Goal: Task Accomplishment & Management: Complete application form

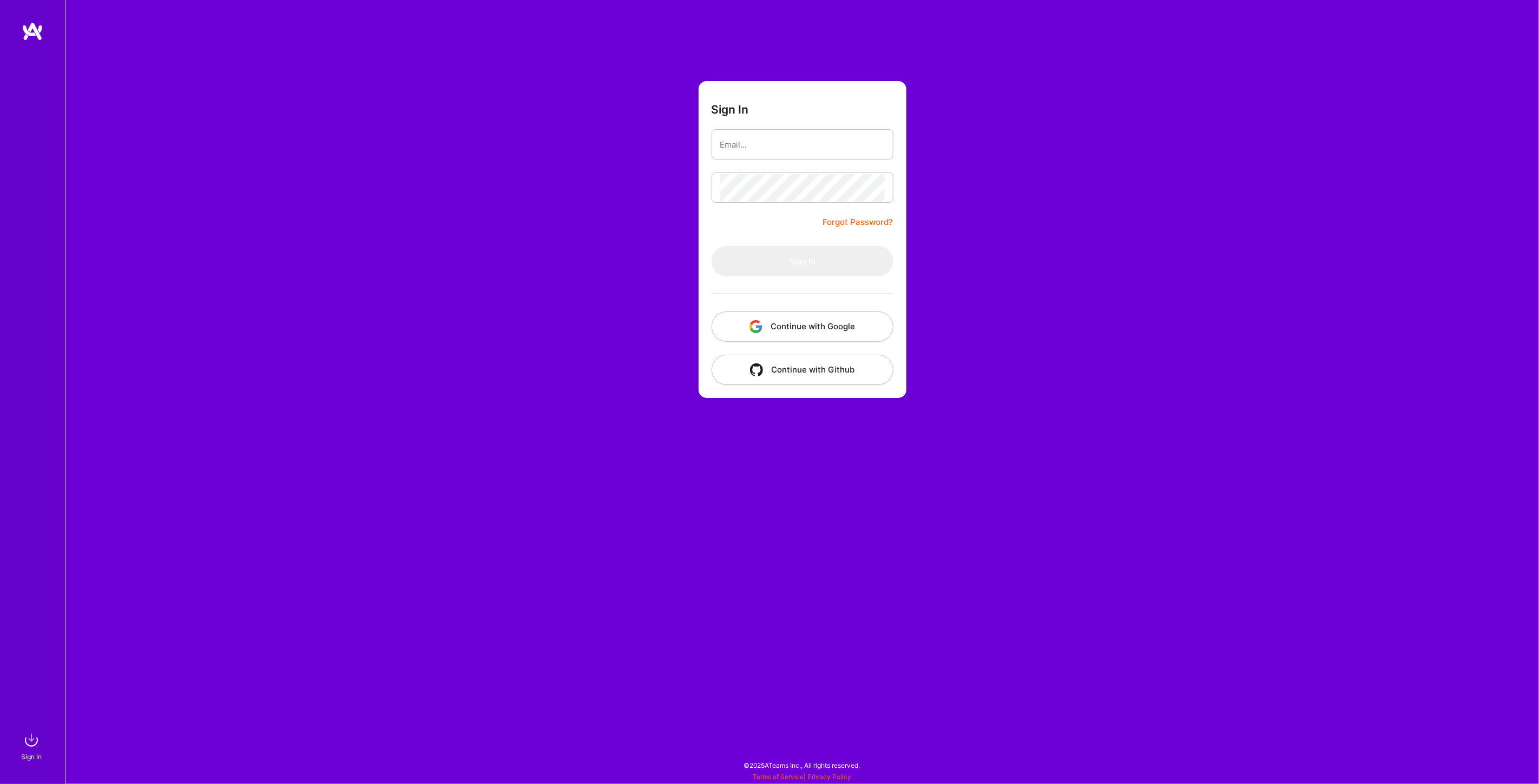
click at [805, 323] on button "Continue with Google" at bounding box center [802, 326] width 182 height 31
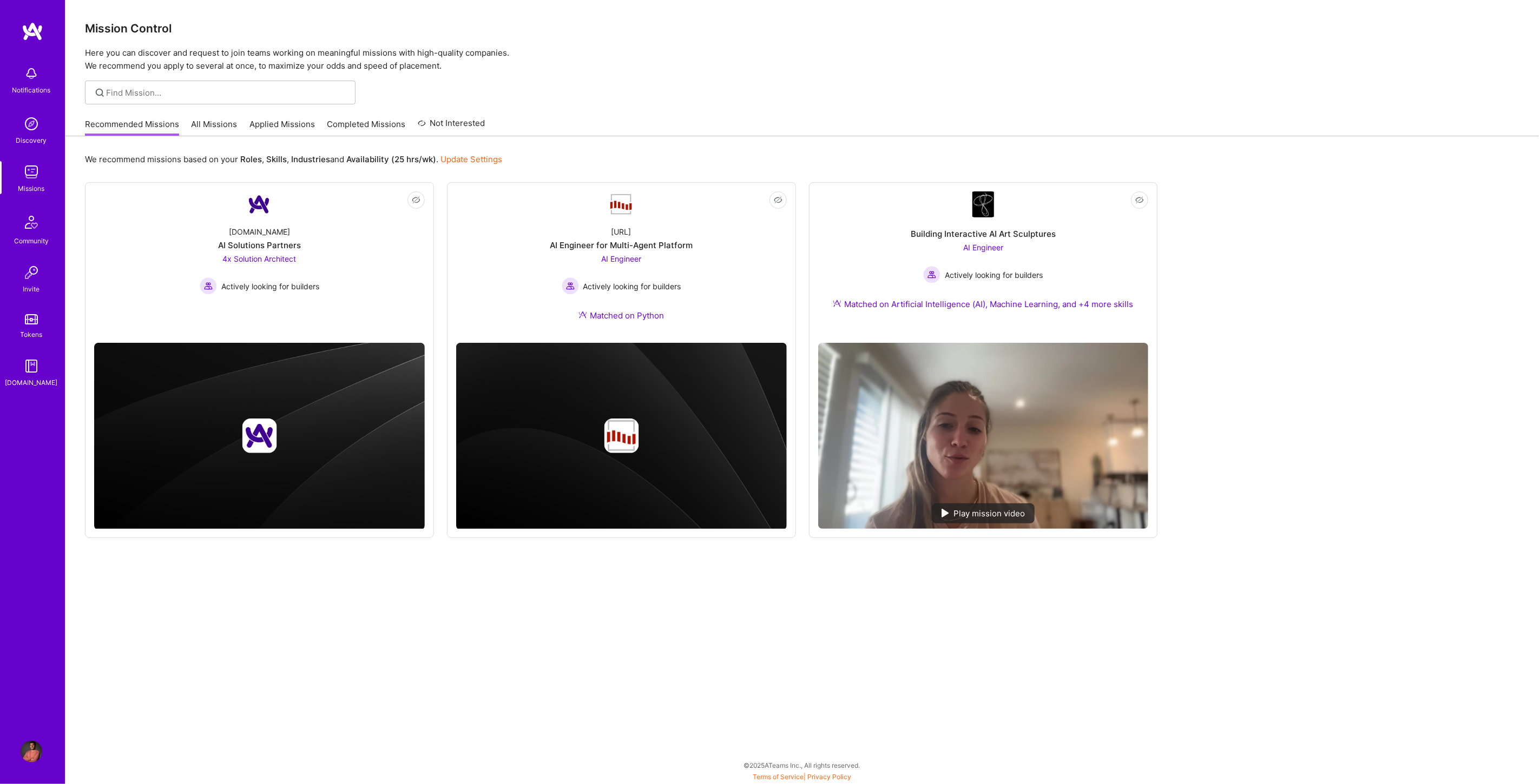
click at [264, 129] on link "Applied Missions" at bounding box center [282, 127] width 66 height 18
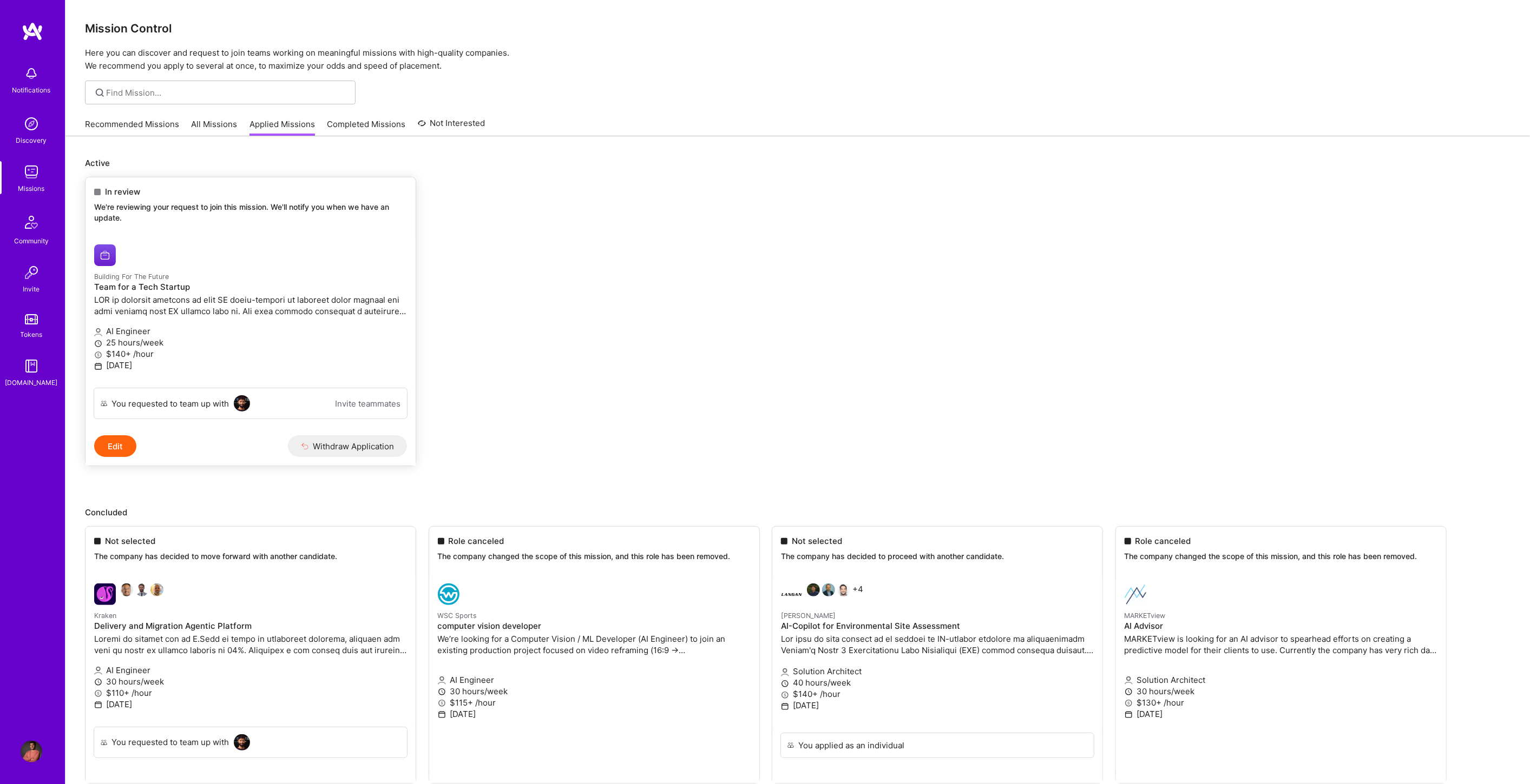
click at [272, 312] on p at bounding box center [251, 305] width 313 height 23
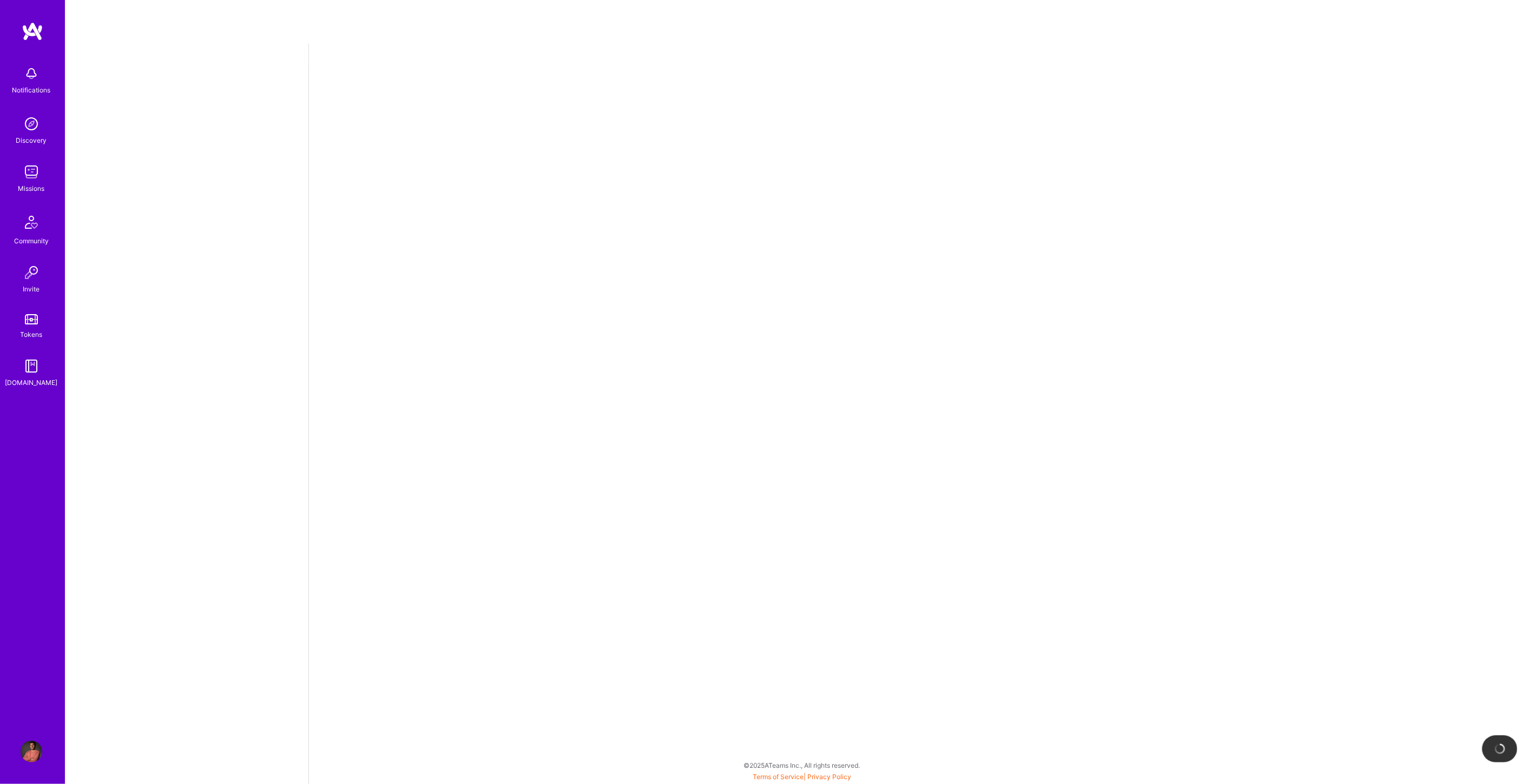
select select "MK"
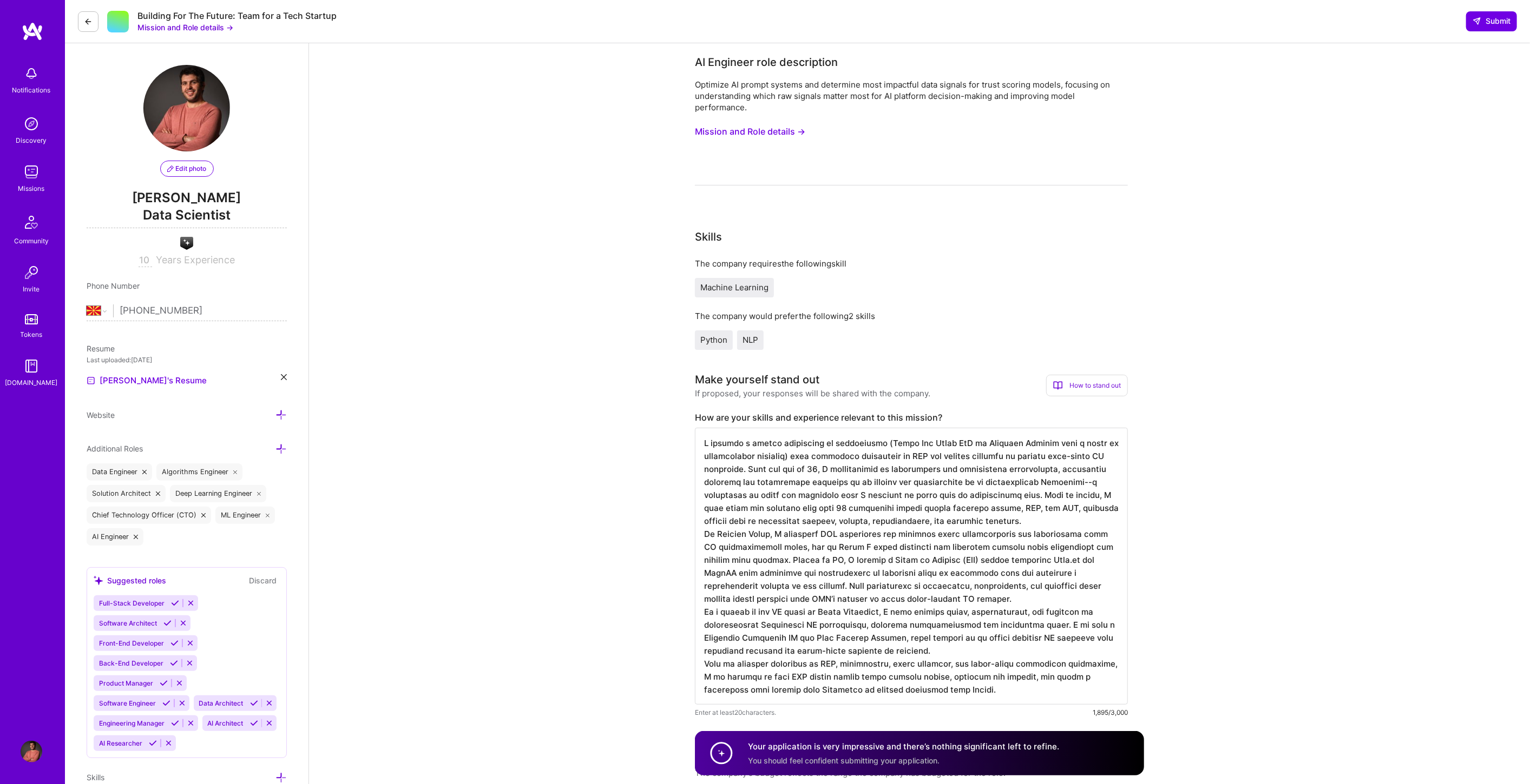
click at [195, 28] on button "Mission and Role details →" at bounding box center [186, 27] width 96 height 11
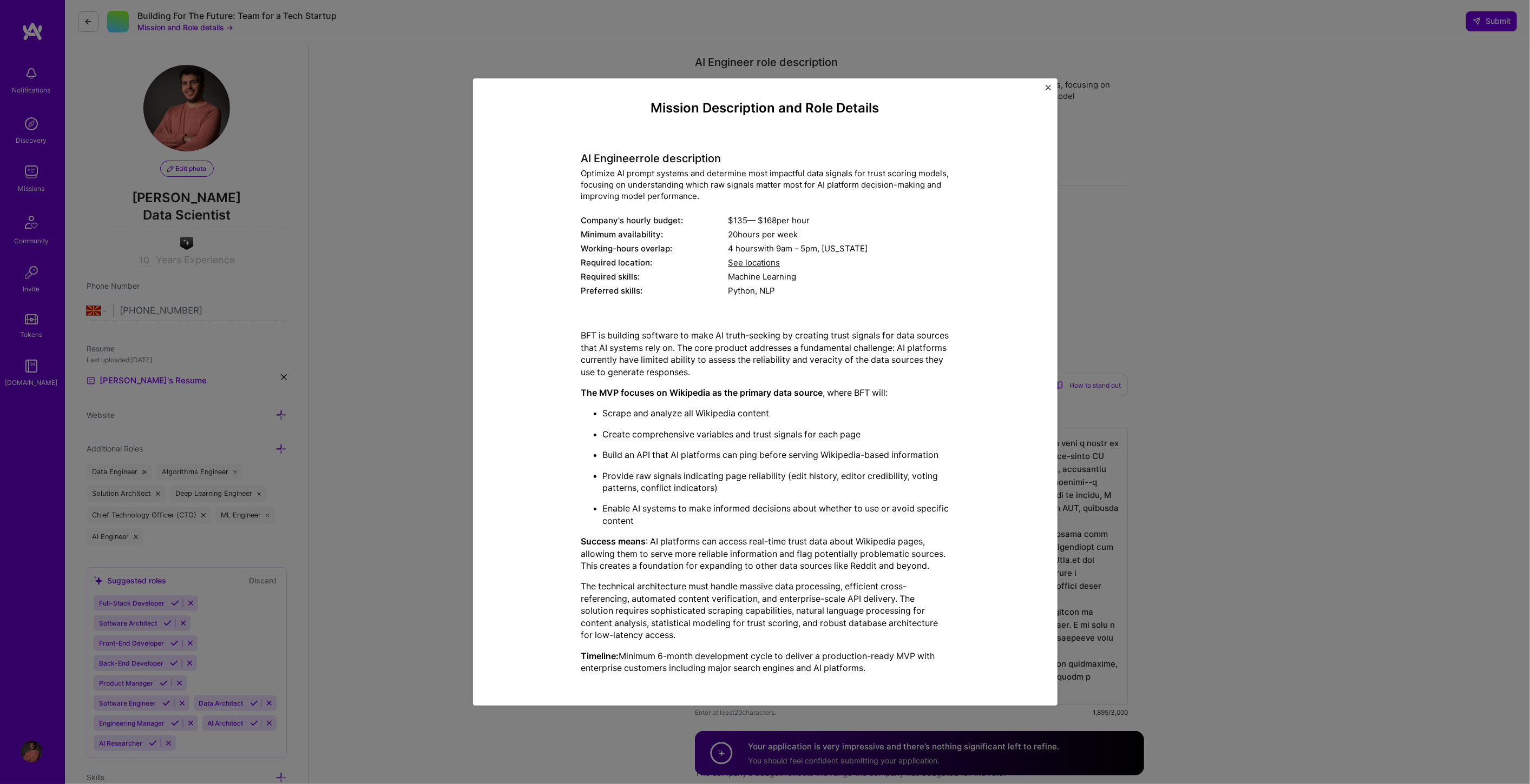
scroll to position [4, 0]
